Goal: Entertainment & Leisure: Browse casually

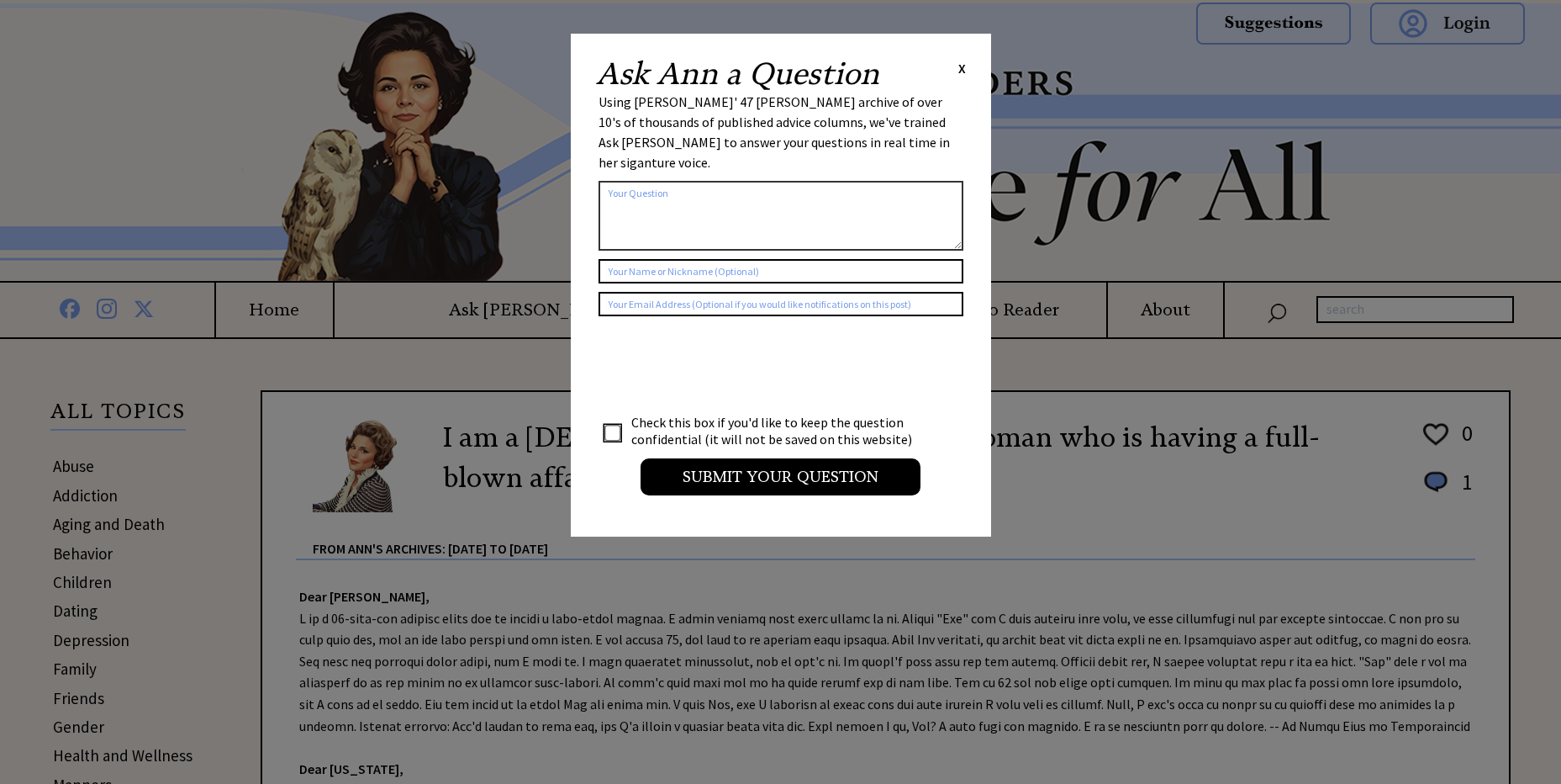
click at [962, 68] on span "X" at bounding box center [963, 68] width 8 height 17
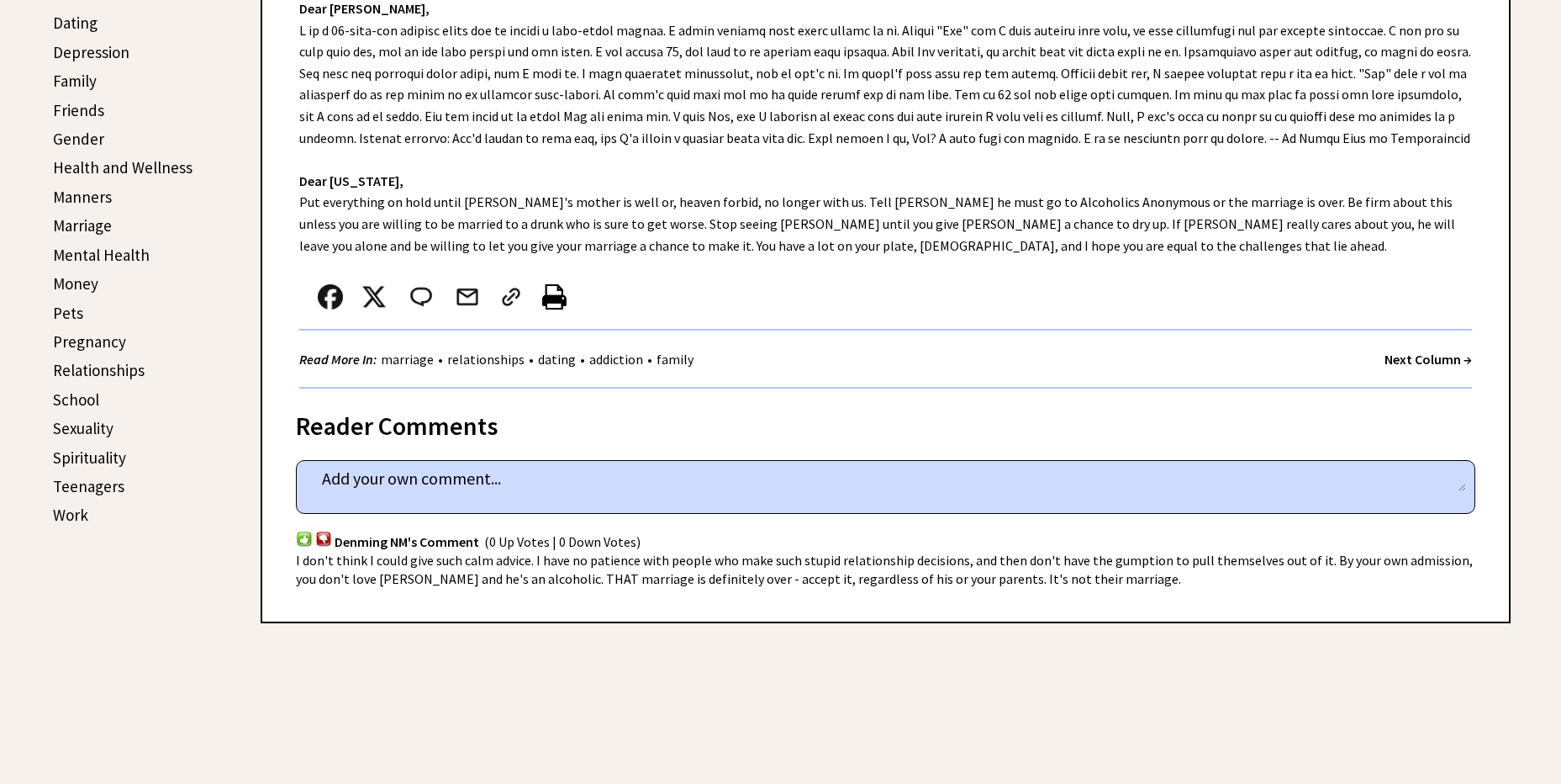
scroll to position [588, 0]
click at [1427, 357] on strong "Next Column →" at bounding box center [1428, 359] width 87 height 17
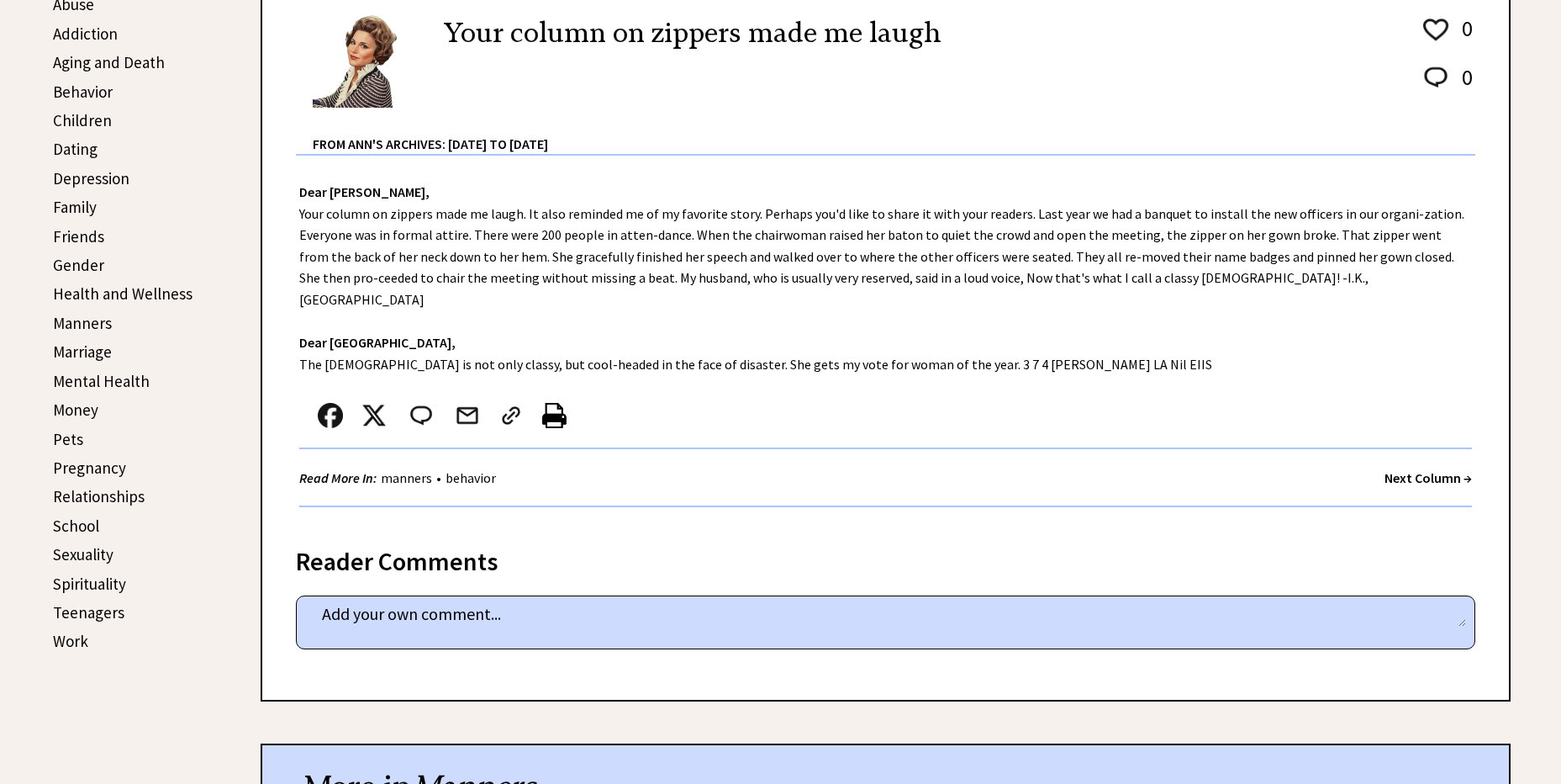
scroll to position [470, 0]
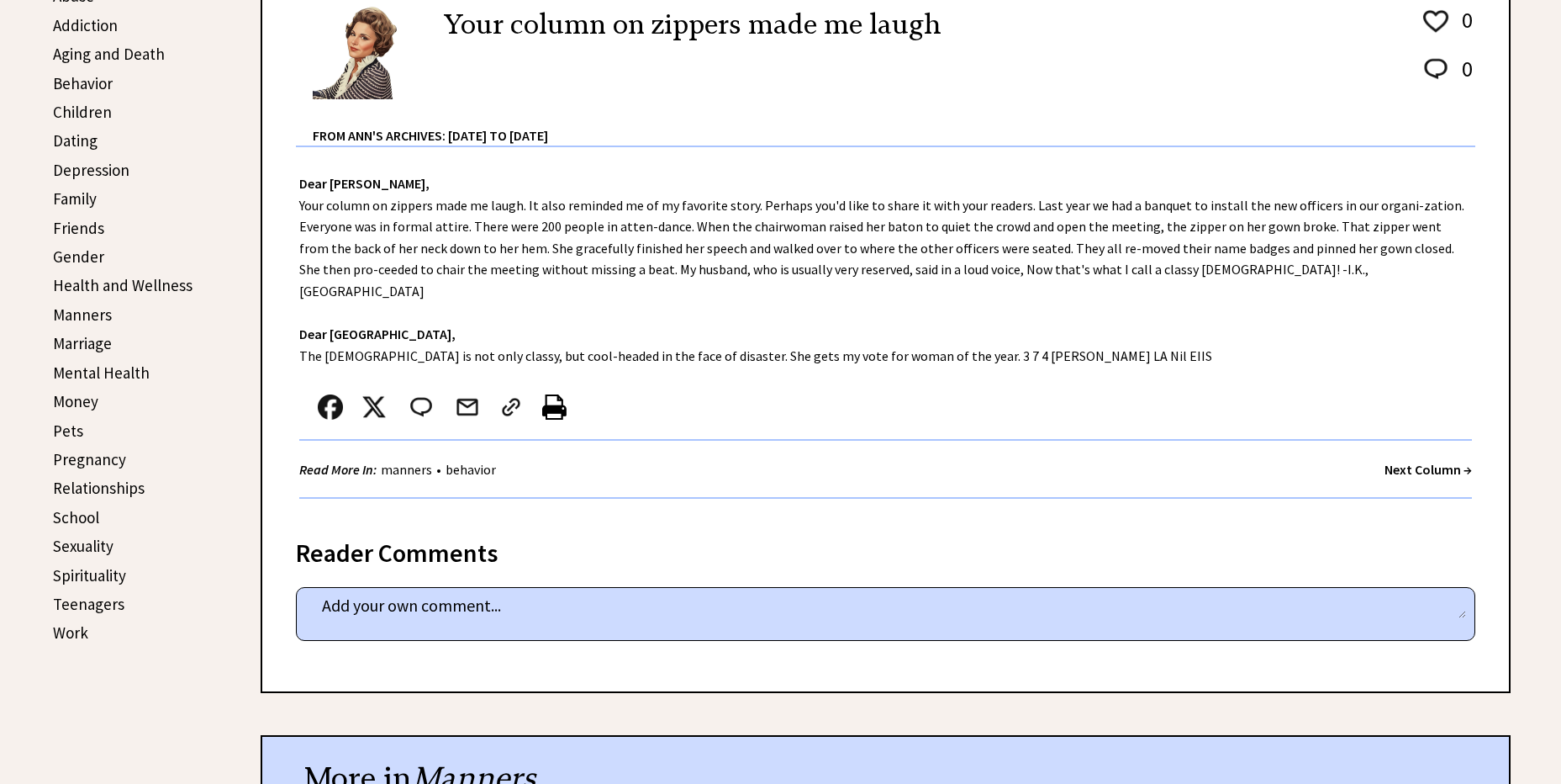
click at [1415, 461] on strong "Next Column →" at bounding box center [1428, 469] width 87 height 17
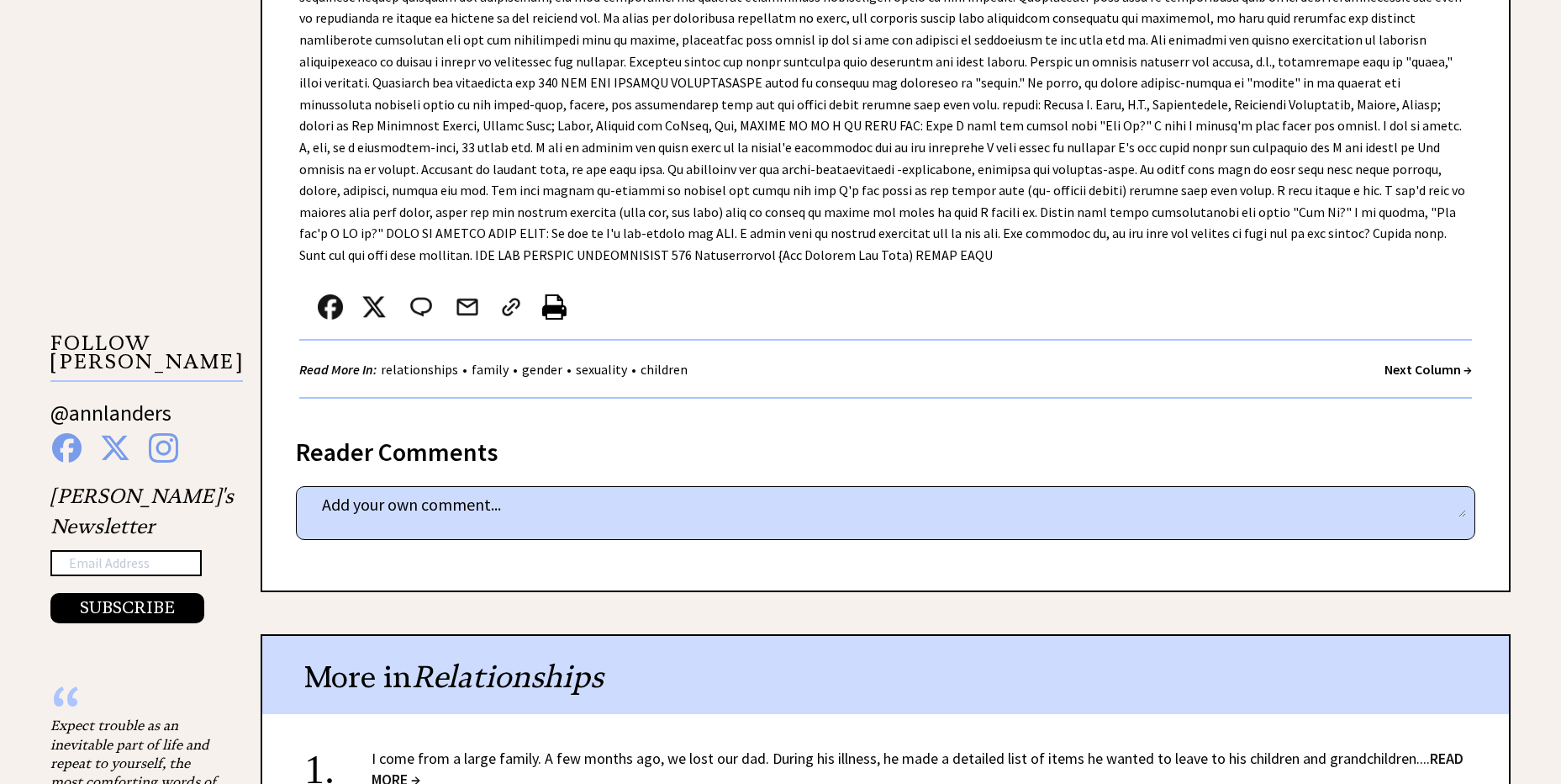
scroll to position [1410, 0]
click at [1407, 361] on strong "Next Column →" at bounding box center [1428, 369] width 87 height 17
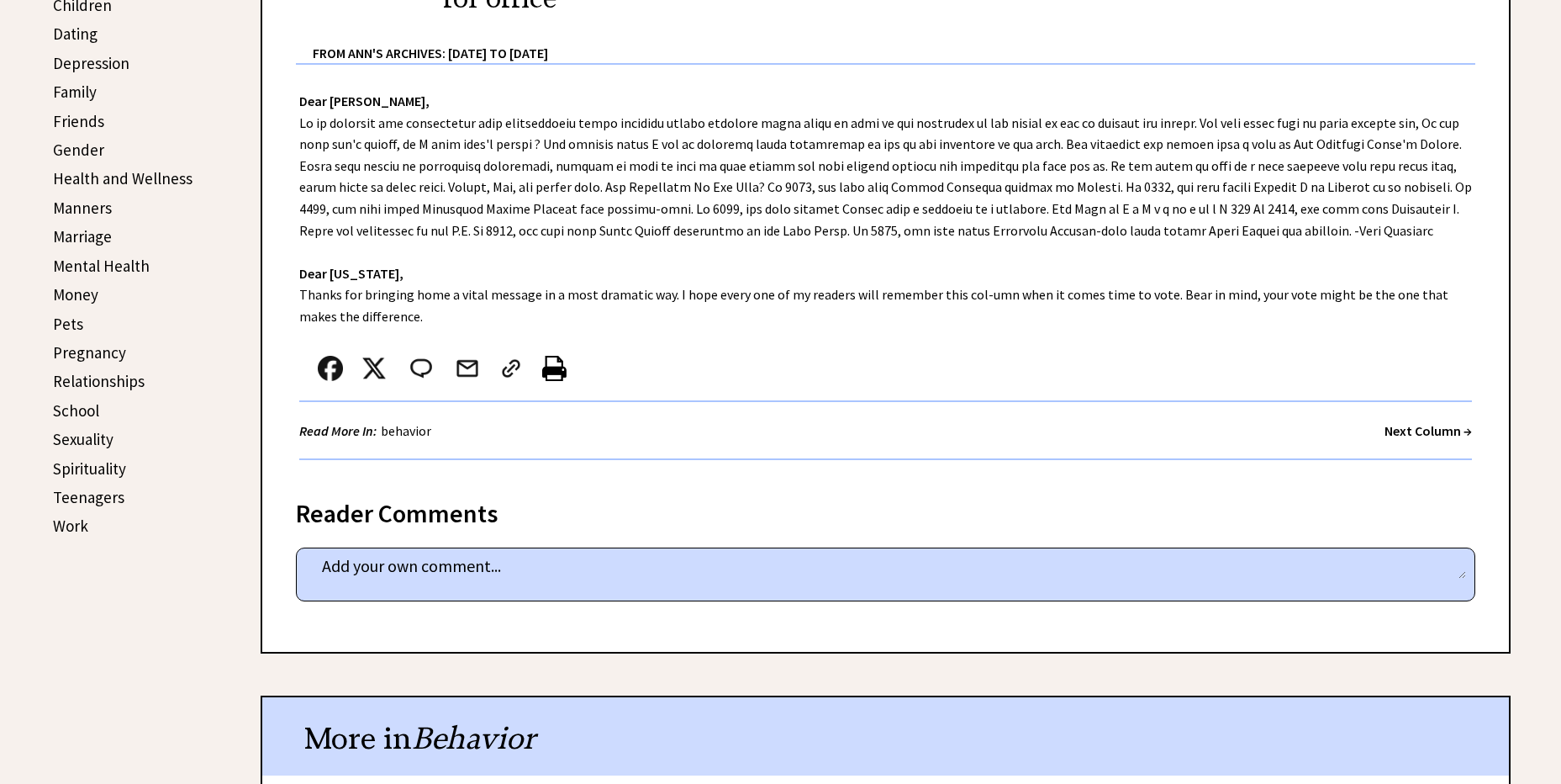
scroll to position [588, 0]
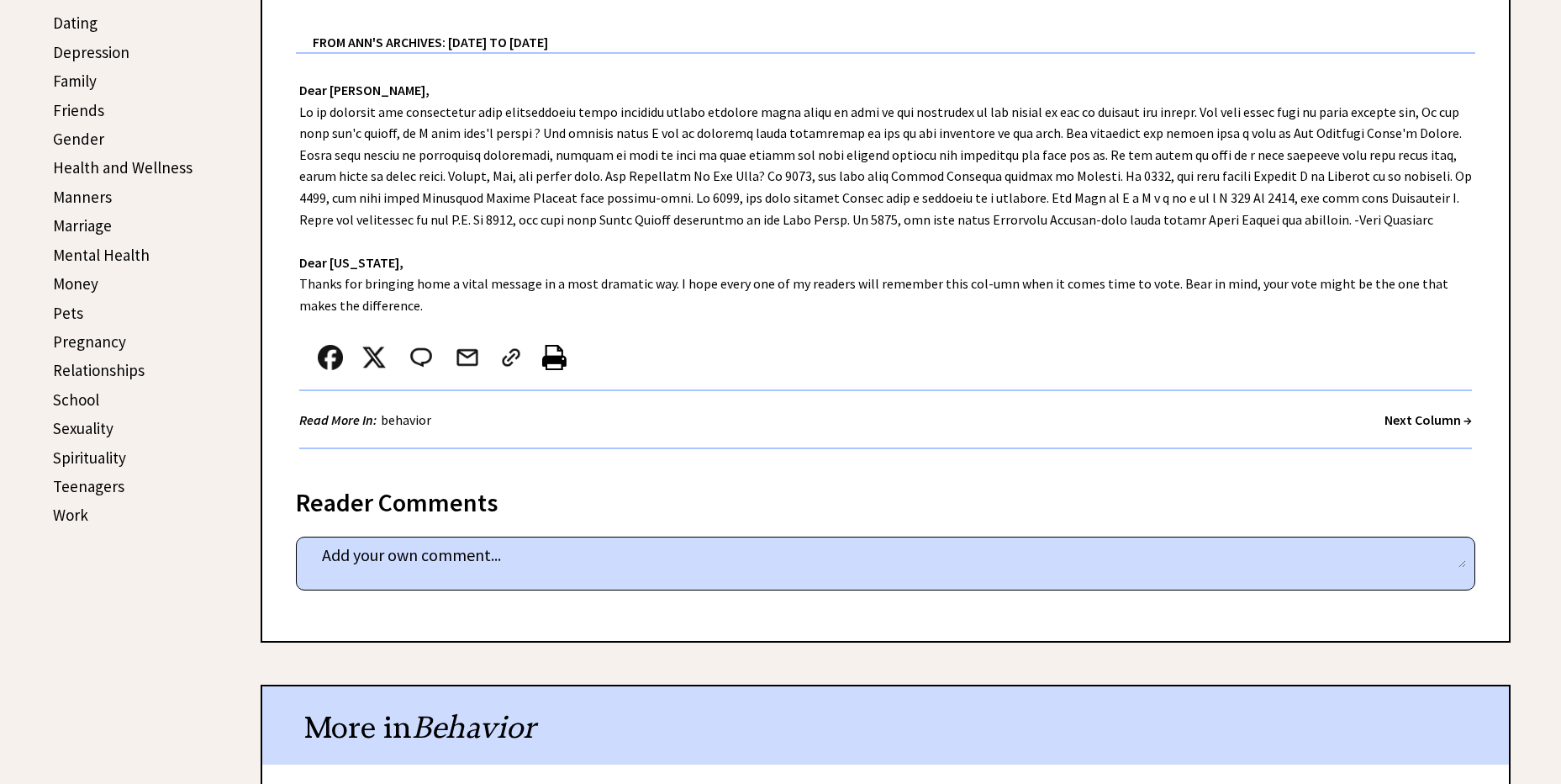
click at [74, 314] on link "Pets" at bounding box center [68, 313] width 30 height 20
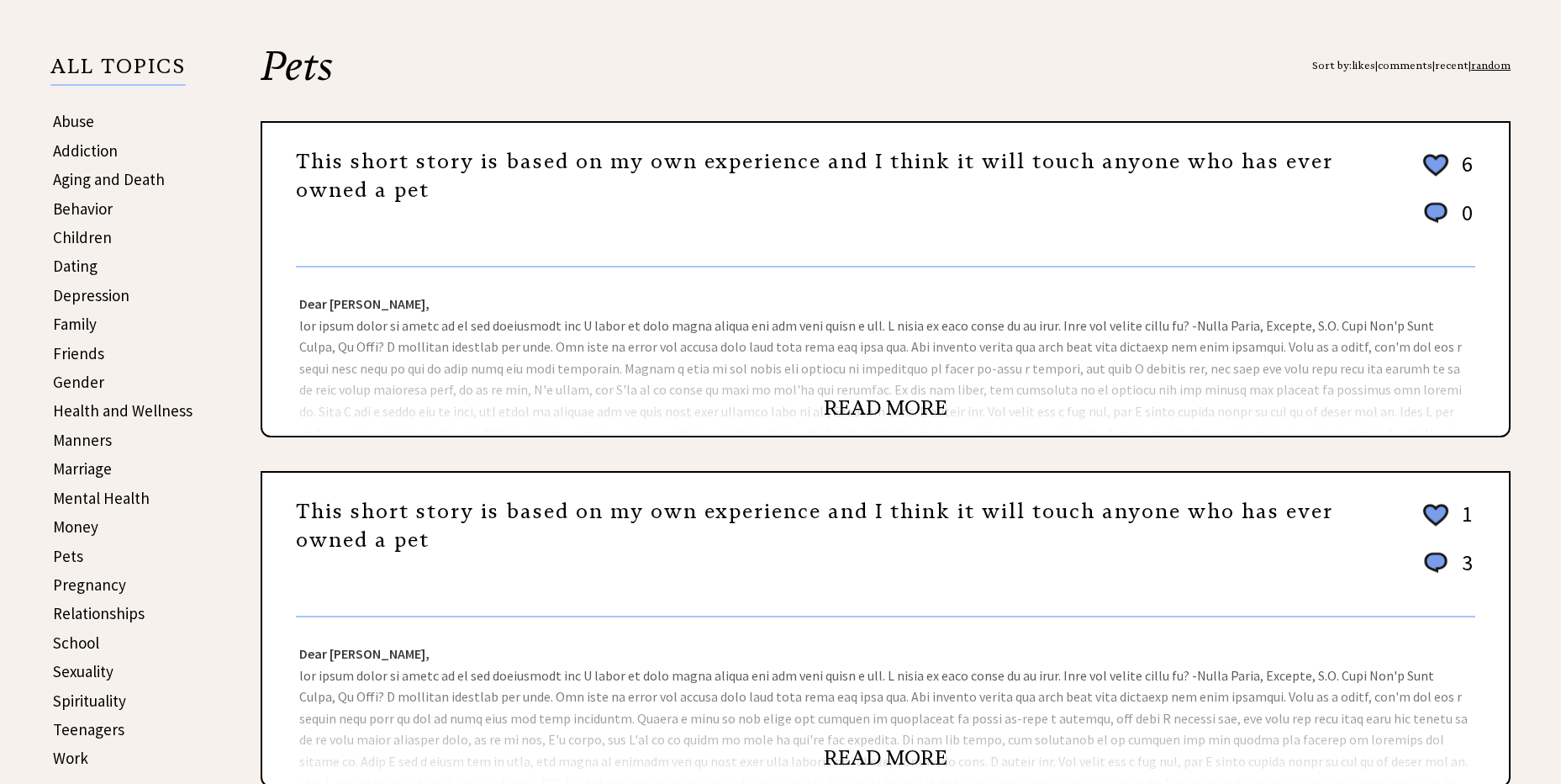
scroll to position [352, 0]
